Goal: Task Accomplishment & Management: Use online tool/utility

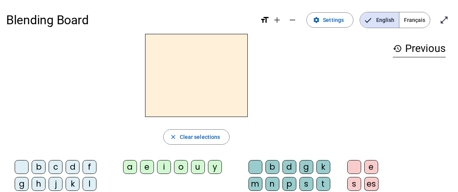
scroll to position [0, 0]
click at [413, 19] on span "Français" at bounding box center [414, 19] width 30 height 15
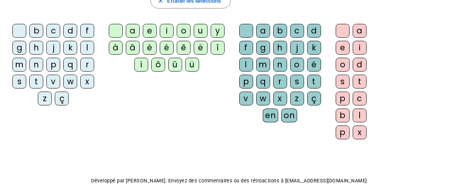
scroll to position [137, 0]
click at [50, 32] on div "c" at bounding box center [53, 31] width 14 height 14
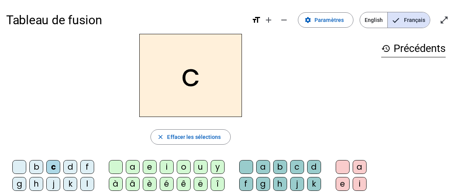
scroll to position [1, 0]
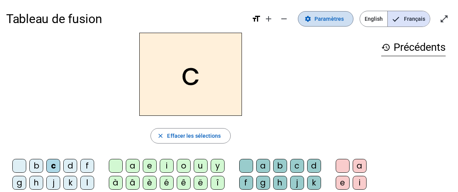
click at [323, 22] on span "Paramètres" at bounding box center [328, 18] width 29 height 9
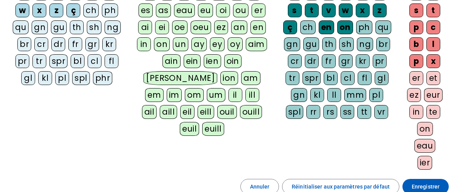
scroll to position [222, 0]
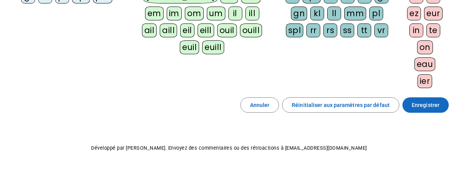
click at [419, 107] on span "Enregistrer" at bounding box center [425, 105] width 28 height 9
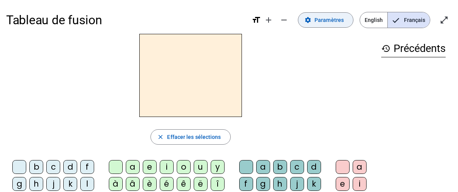
click at [320, 27] on span at bounding box center [325, 20] width 55 height 19
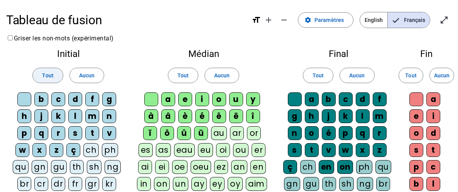
click at [44, 81] on span at bounding box center [48, 75] width 30 height 19
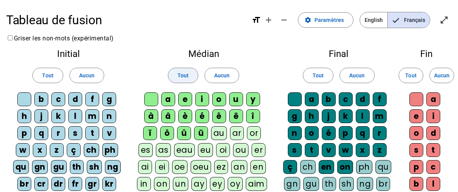
click at [184, 77] on span "Tout" at bounding box center [182, 75] width 11 height 9
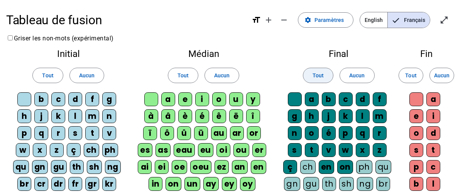
click at [325, 79] on span at bounding box center [318, 75] width 30 height 19
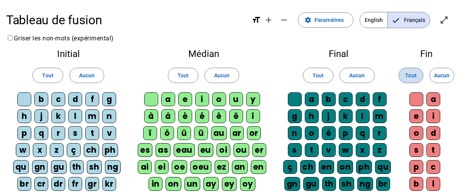
click at [413, 76] on span "Tout" at bounding box center [410, 75] width 11 height 9
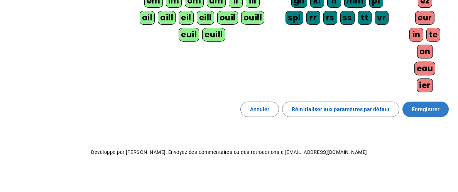
click at [421, 112] on span at bounding box center [425, 109] width 46 height 19
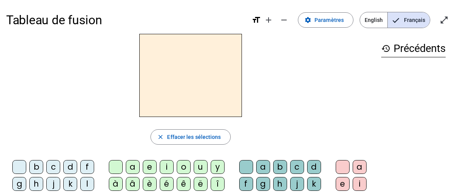
scroll to position [1, 0]
